Goal: Information Seeking & Learning: Find specific fact

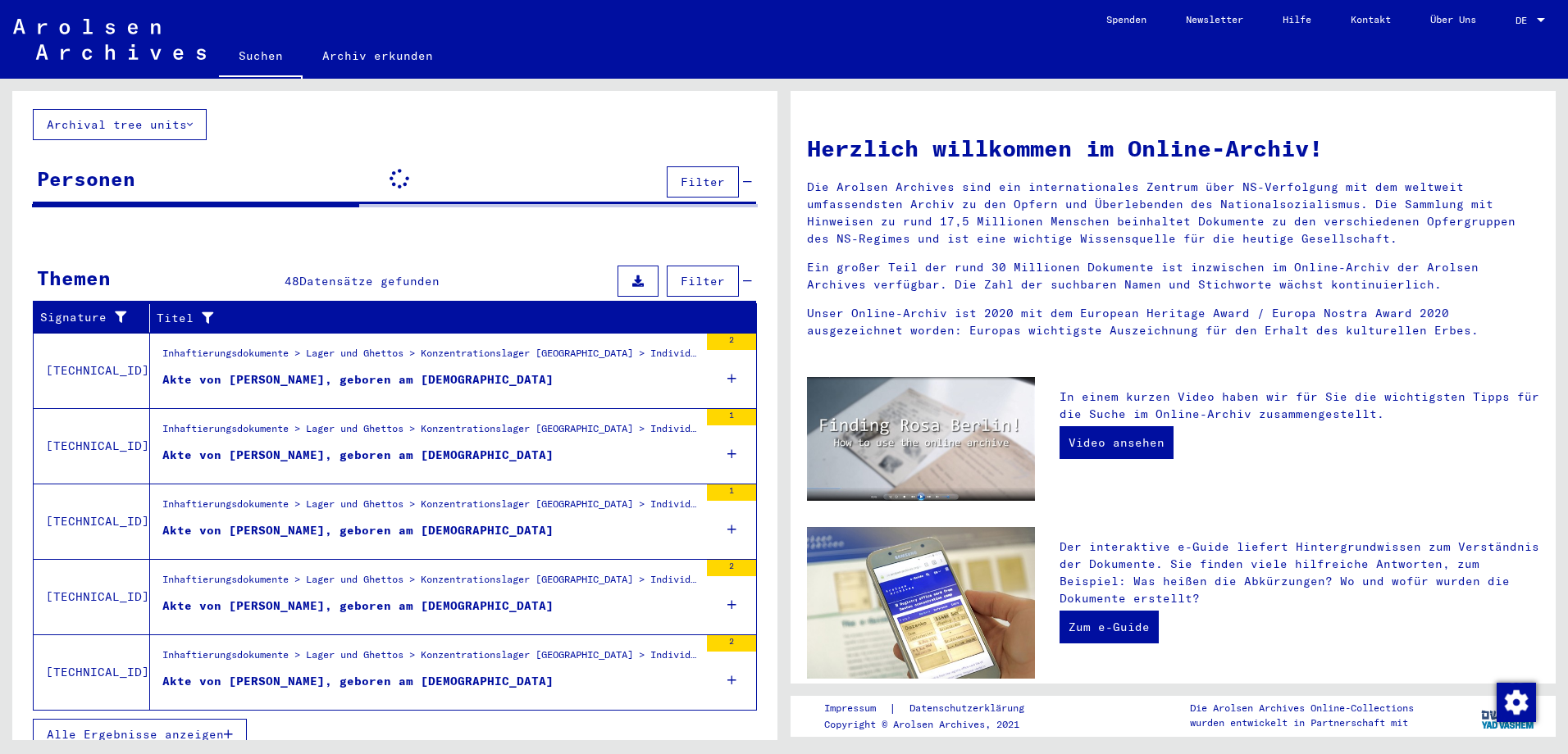
scroll to position [101, 0]
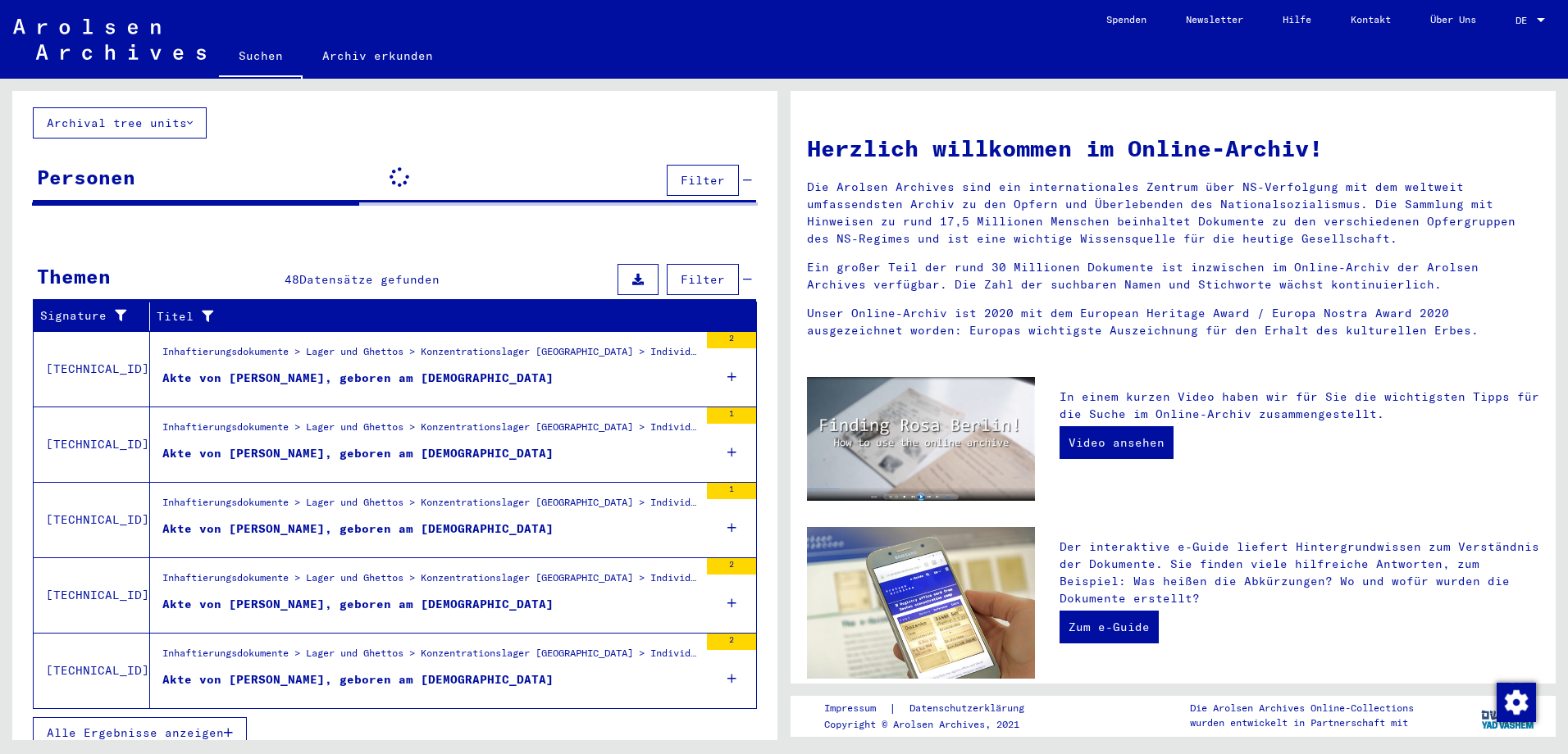
click at [179, 727] on button "Alle Ergebnisse anzeigen" at bounding box center [139, 732] width 214 height 31
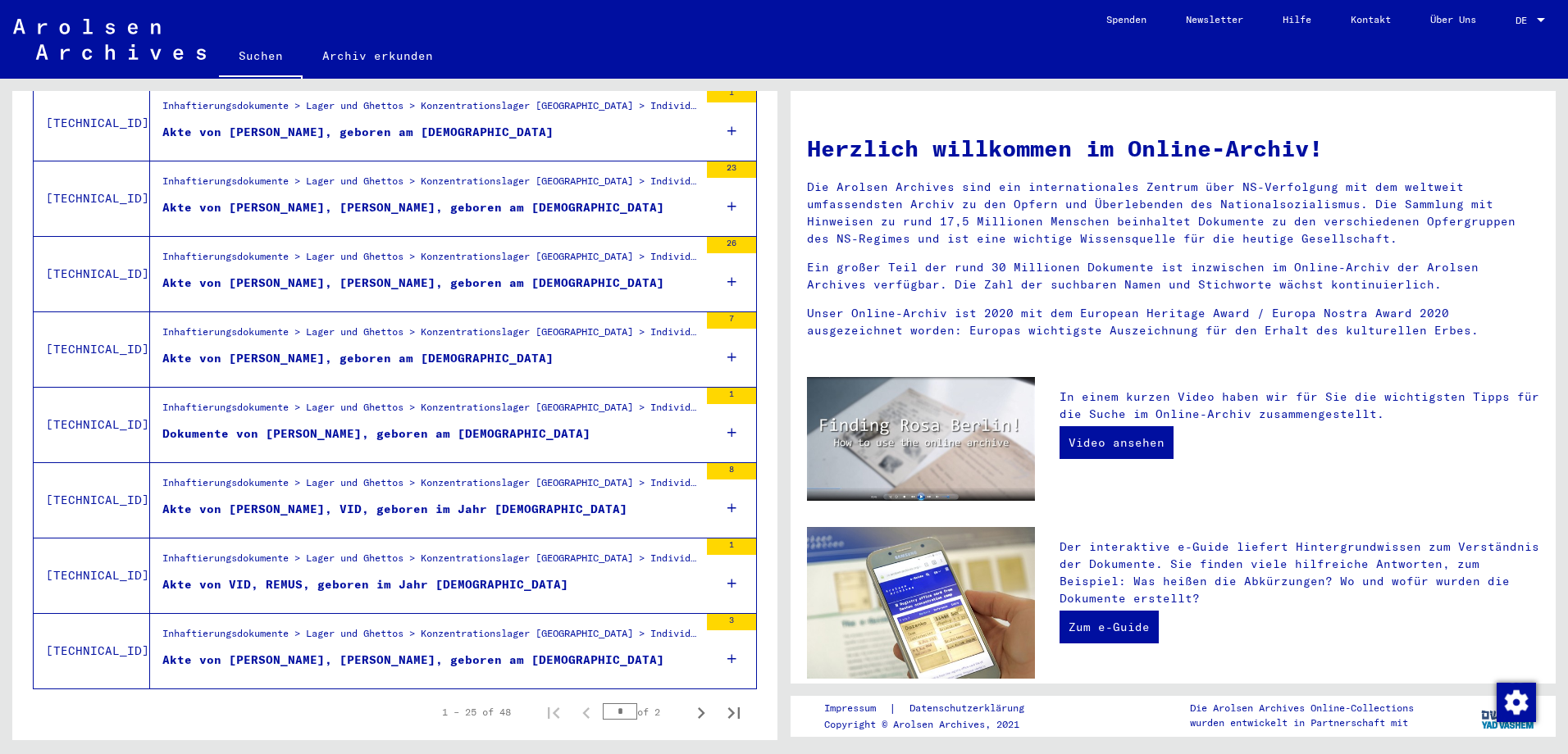
scroll to position [1650, 0]
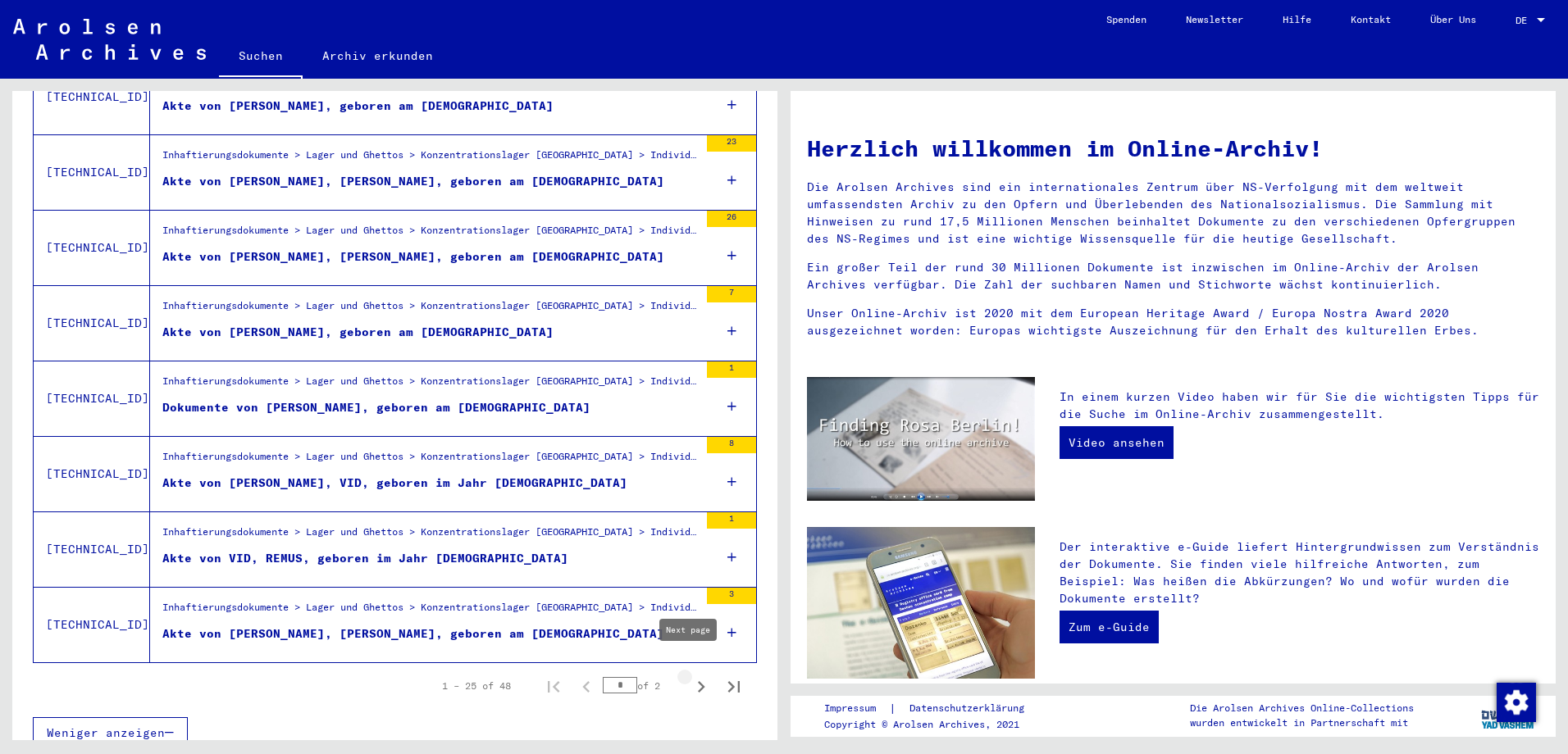
click at [689, 675] on icon "Next page" at bounding box center [700, 686] width 23 height 23
type input "*"
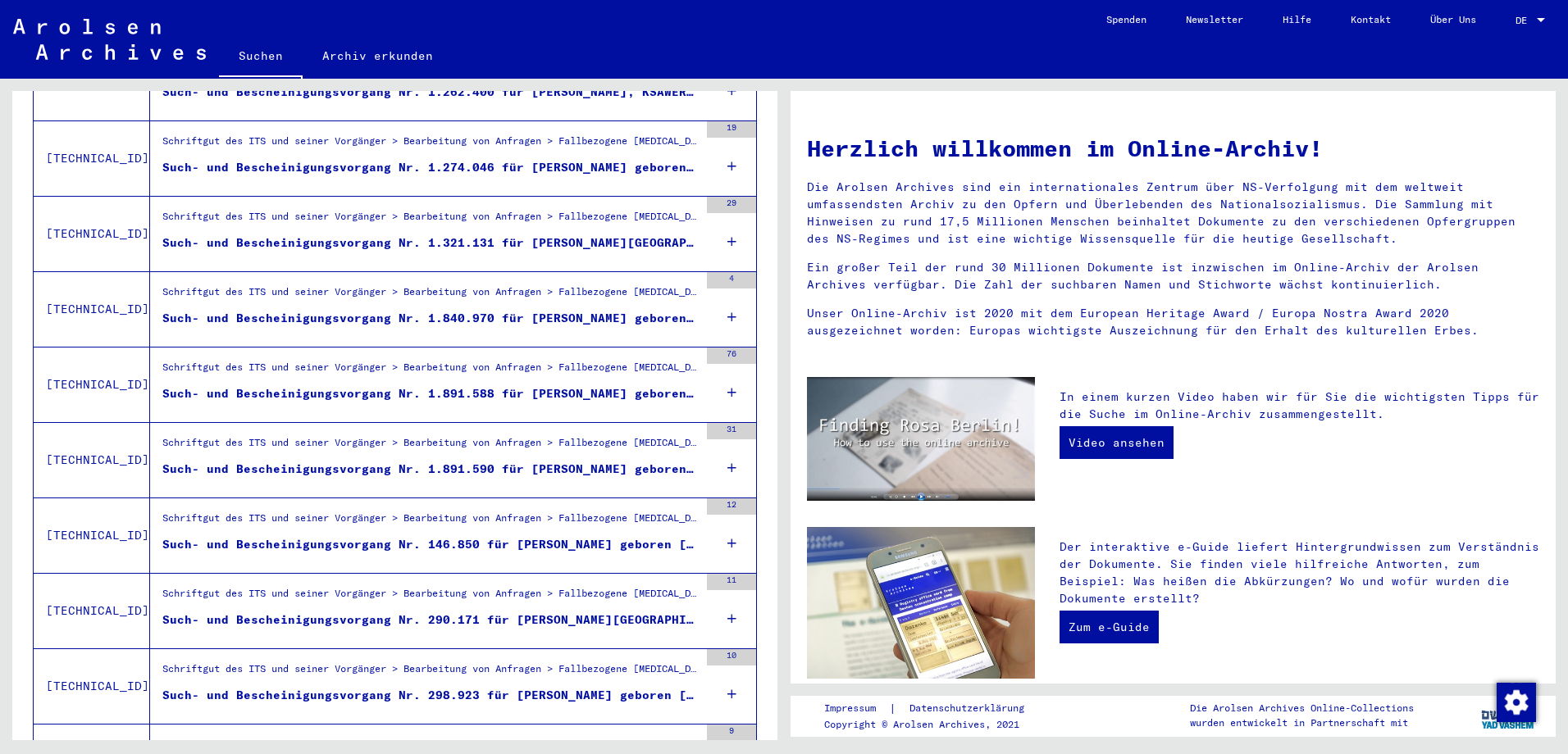
scroll to position [1008, 0]
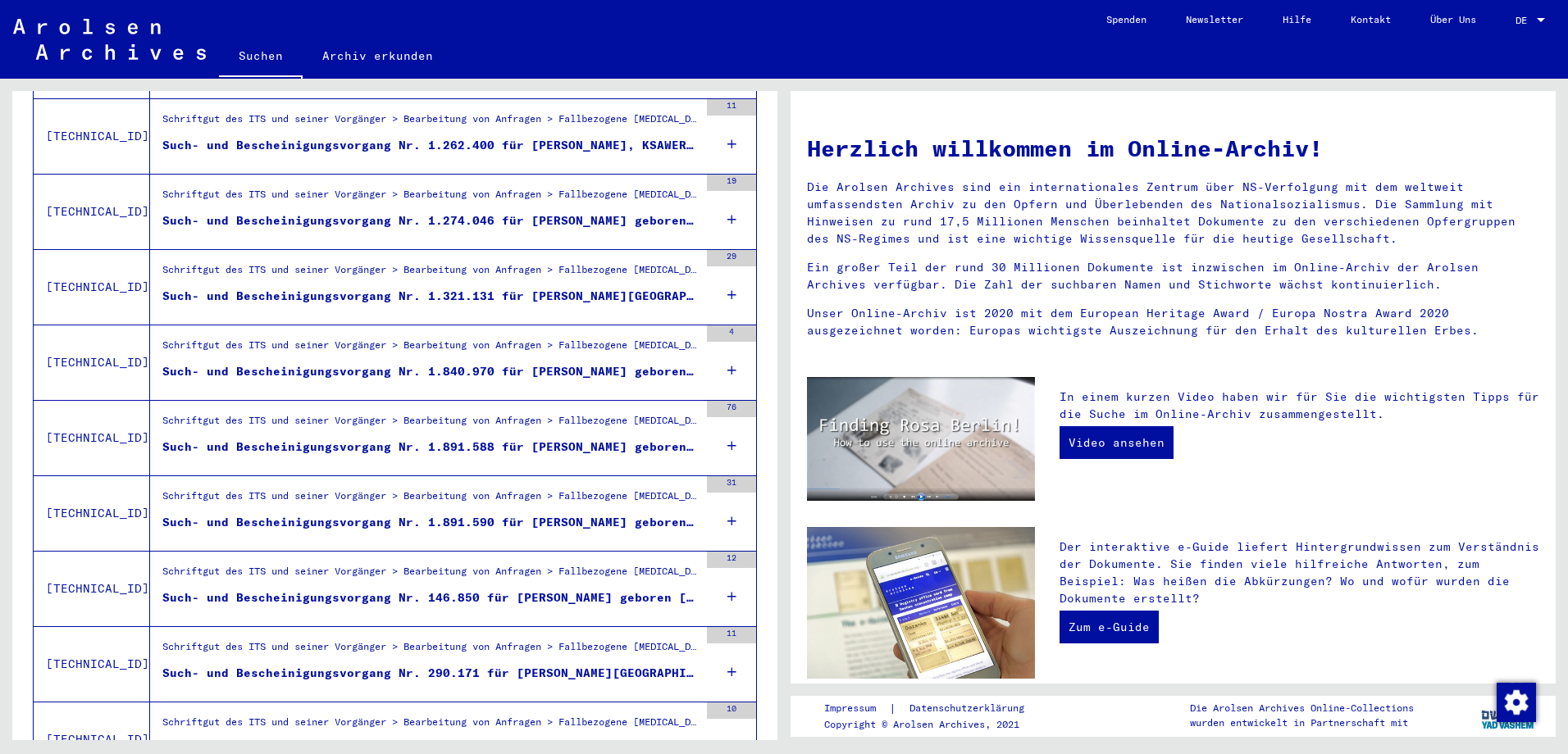
click at [541, 213] on div "Such- und Bescheinigungsvorgang Nr. 1.274.046 für [PERSON_NAME] geboren [DEMOGR…" at bounding box center [430, 220] width 536 height 17
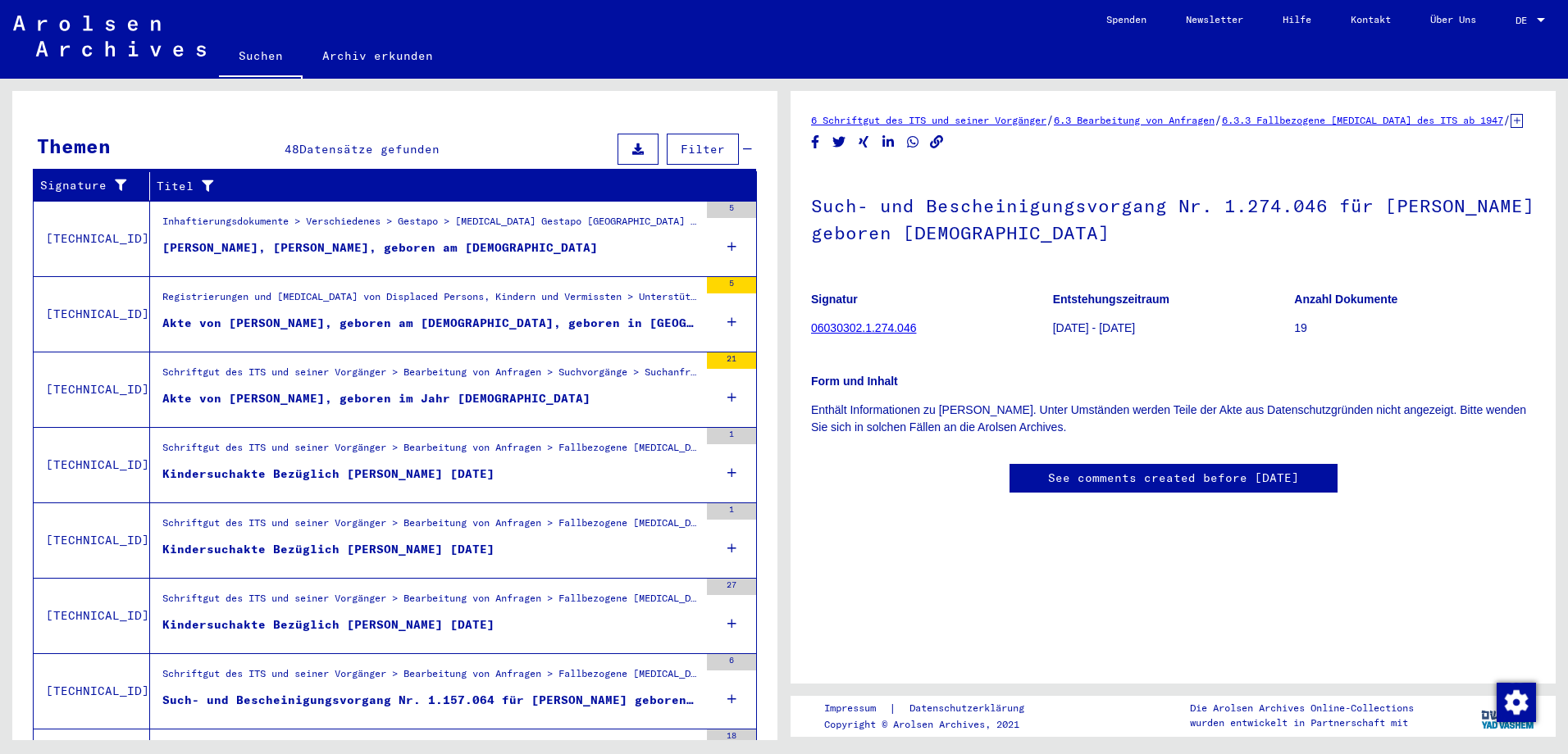
scroll to position [188, 0]
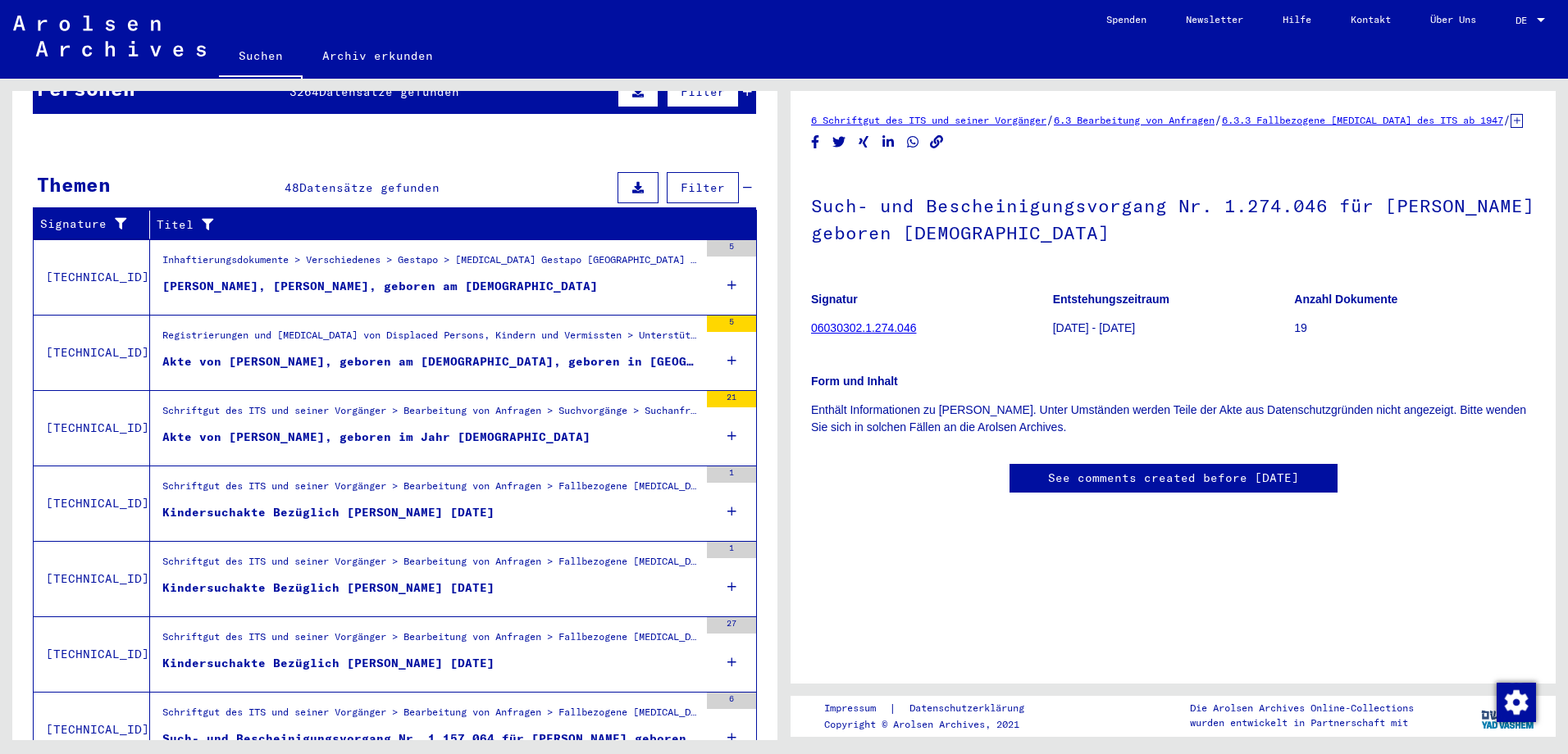
click at [849, 335] on link "06030302.1.274.046" at bounding box center [863, 327] width 105 height 13
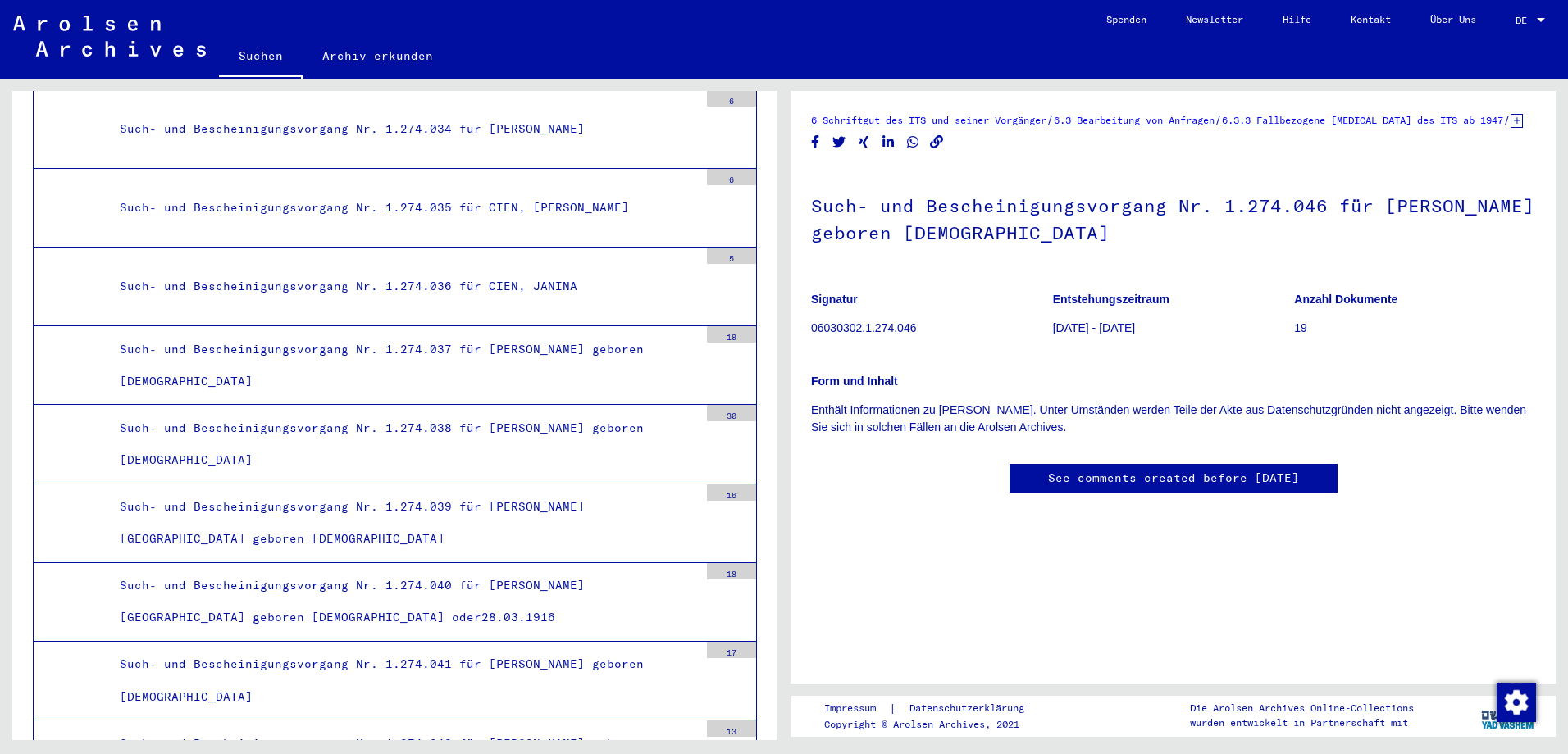
scroll to position [7167, 0]
click at [861, 337] on p "06030302.1.274.046" at bounding box center [931, 328] width 241 height 17
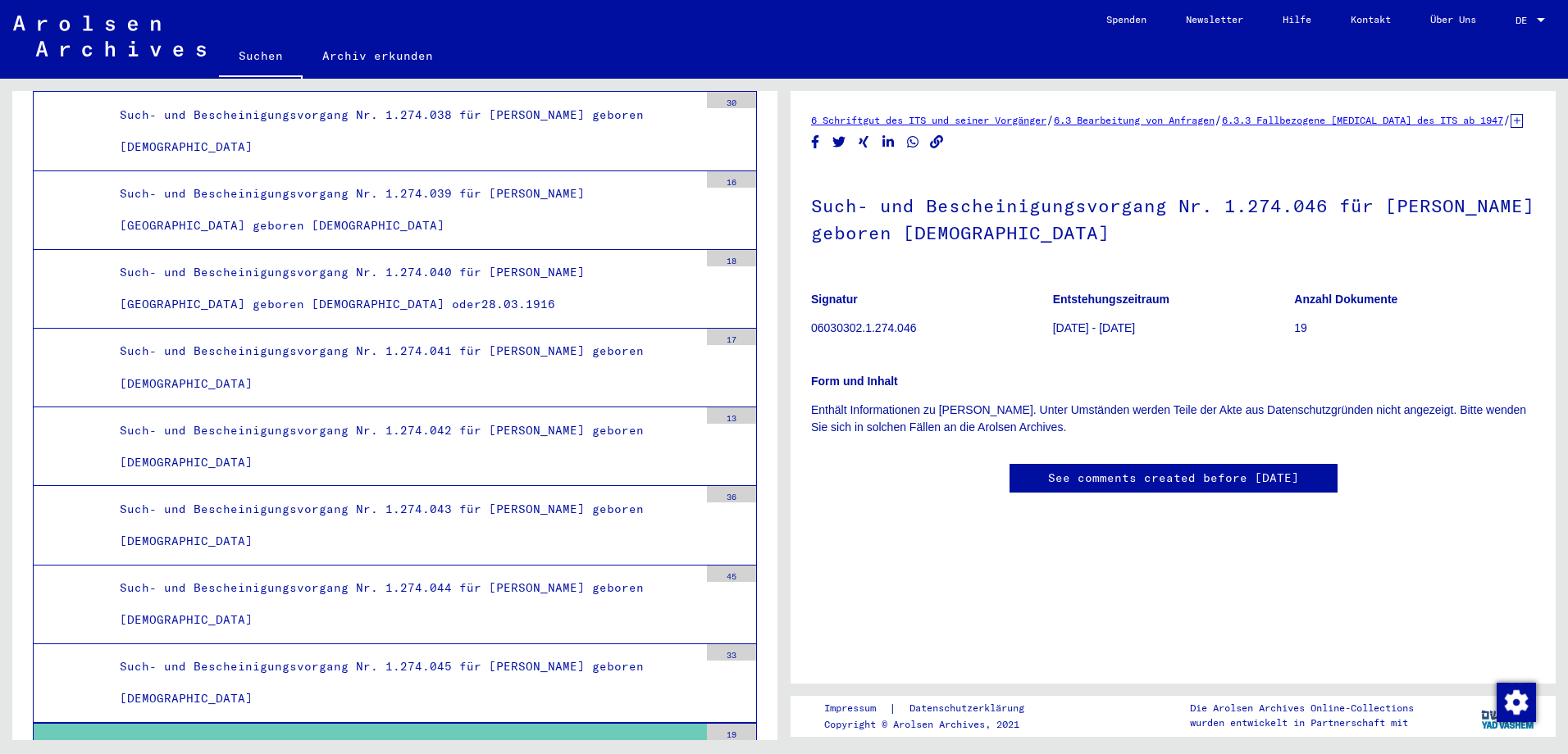
scroll to position [7495, 0]
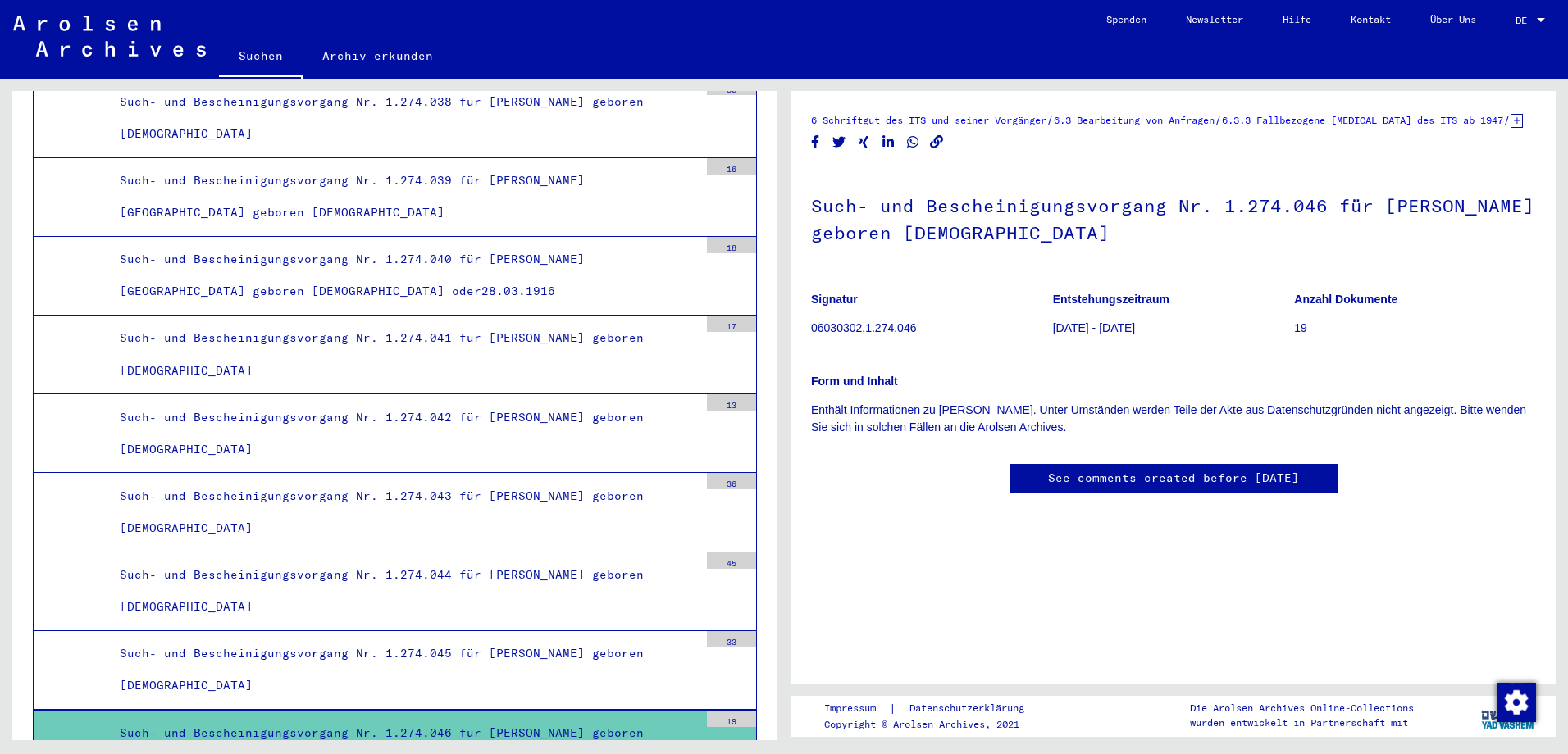
click at [1294, 337] on p "19" at bounding box center [1414, 328] width 241 height 17
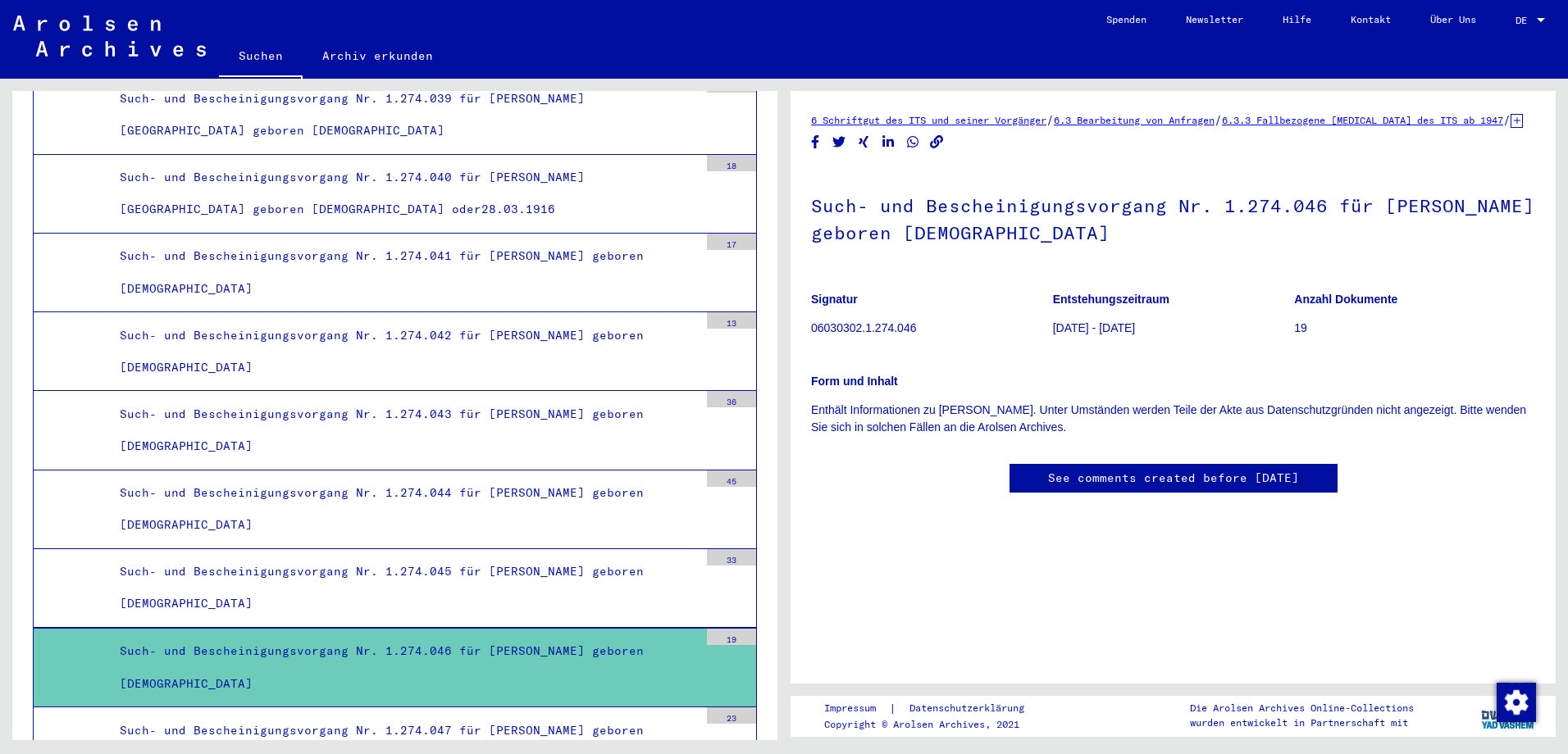
scroll to position [7167, 0]
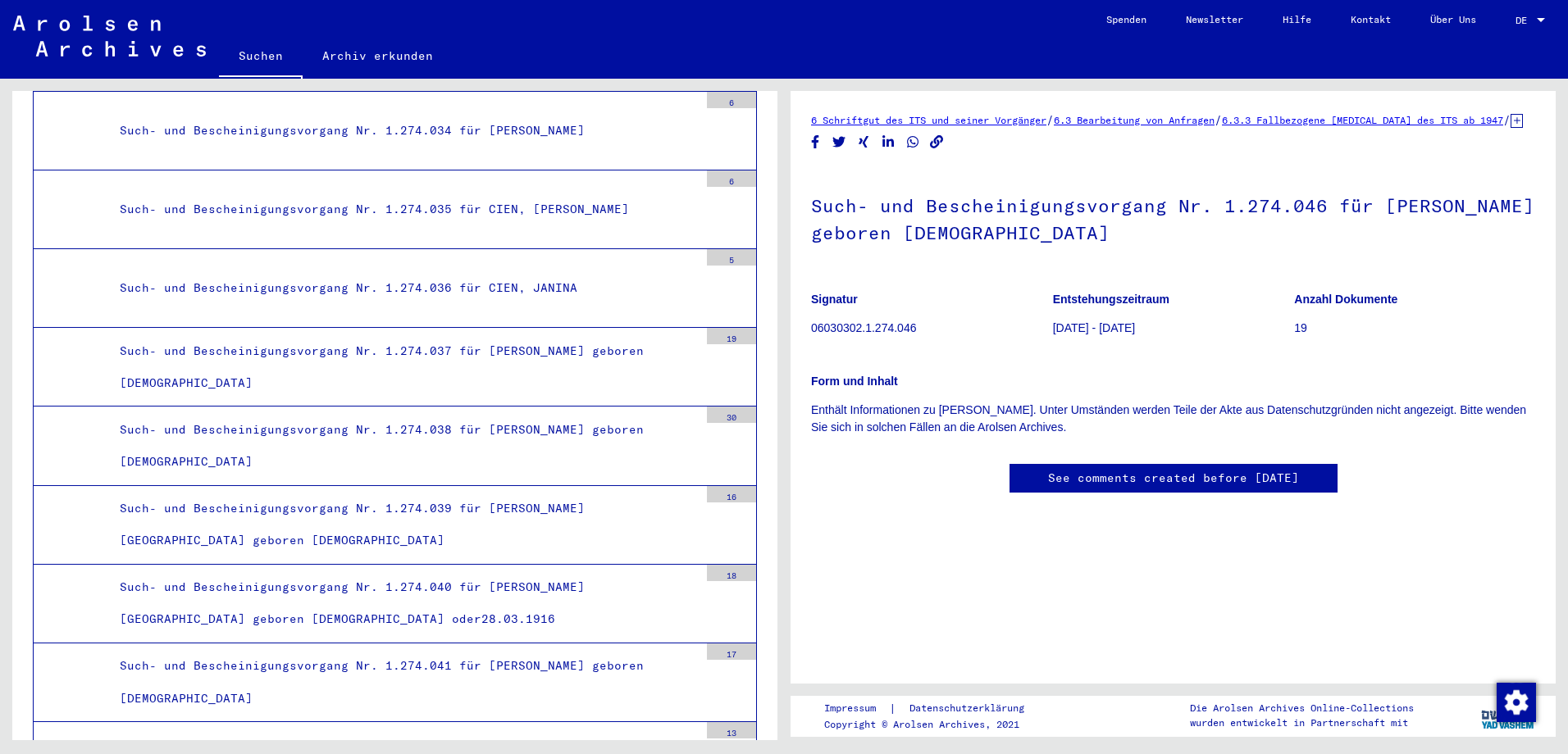
click at [1160, 486] on link "See comments created before [DATE]" at bounding box center [1173, 477] width 251 height 17
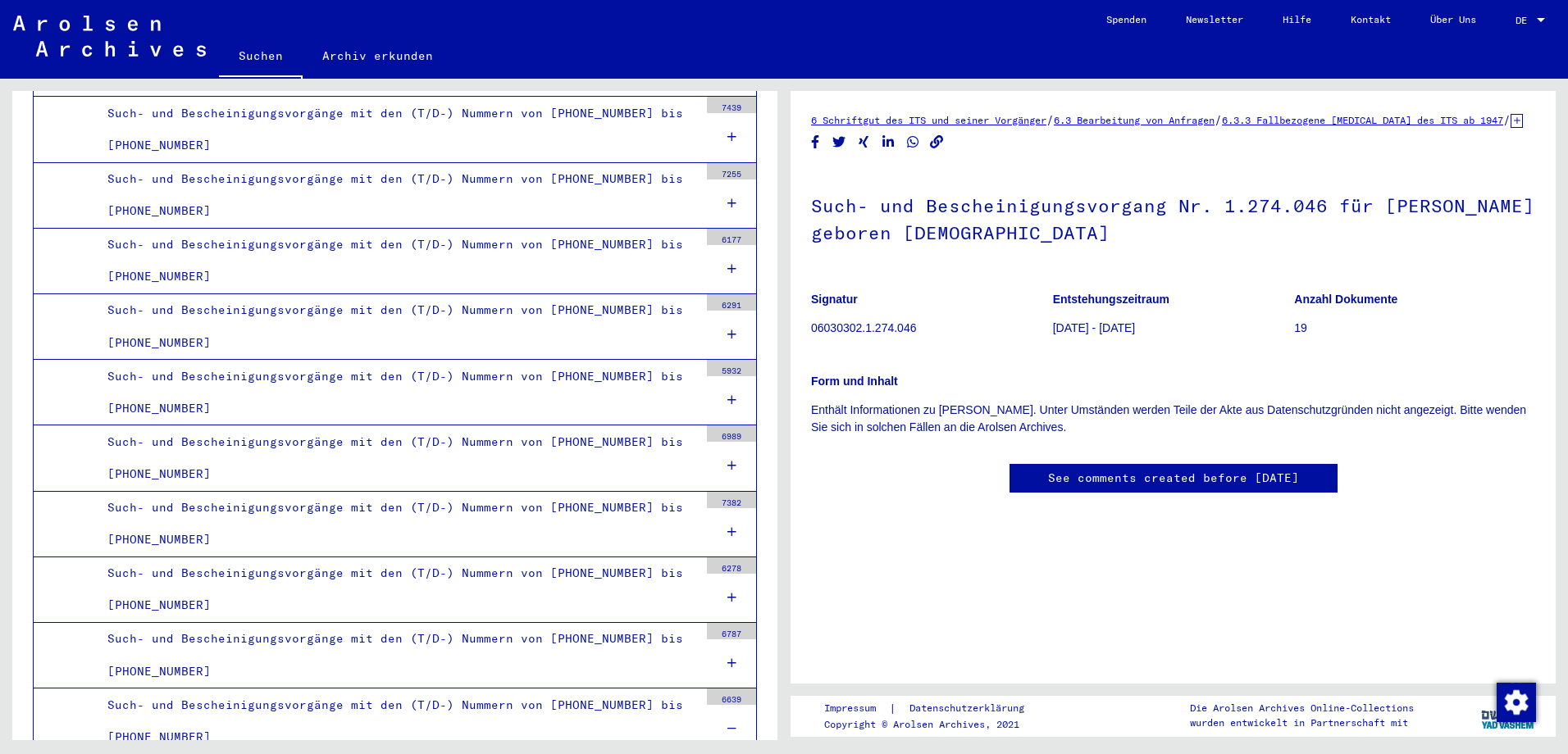
scroll to position [3807, 0]
